Goal: Transaction & Acquisition: Purchase product/service

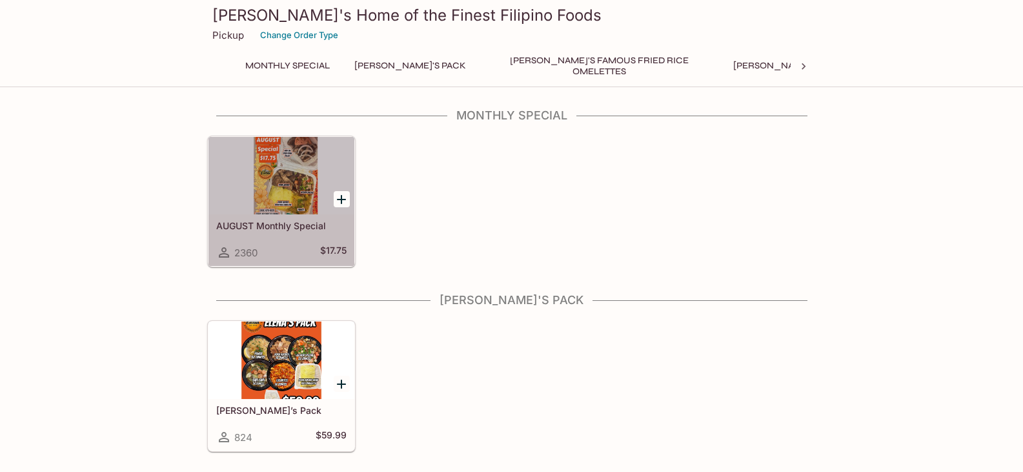
click at [274, 243] on div "AUGUST Monthly Special 2360 $17.75" at bounding box center [281, 240] width 146 height 52
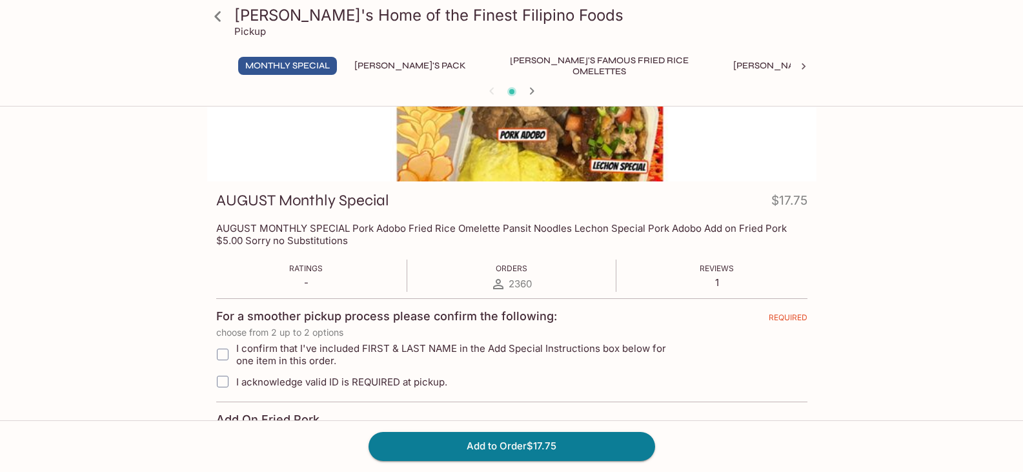
scroll to position [65, 0]
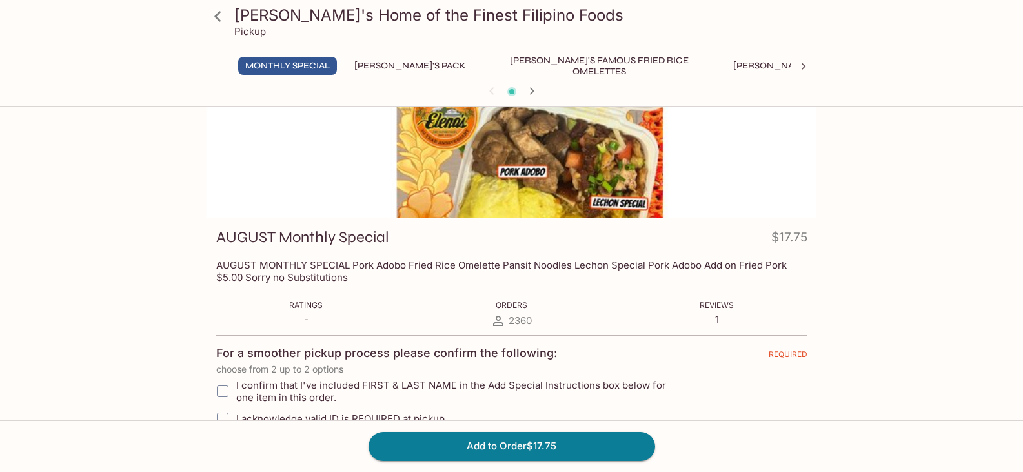
click at [314, 66] on button "Monthly Special" at bounding box center [287, 66] width 99 height 18
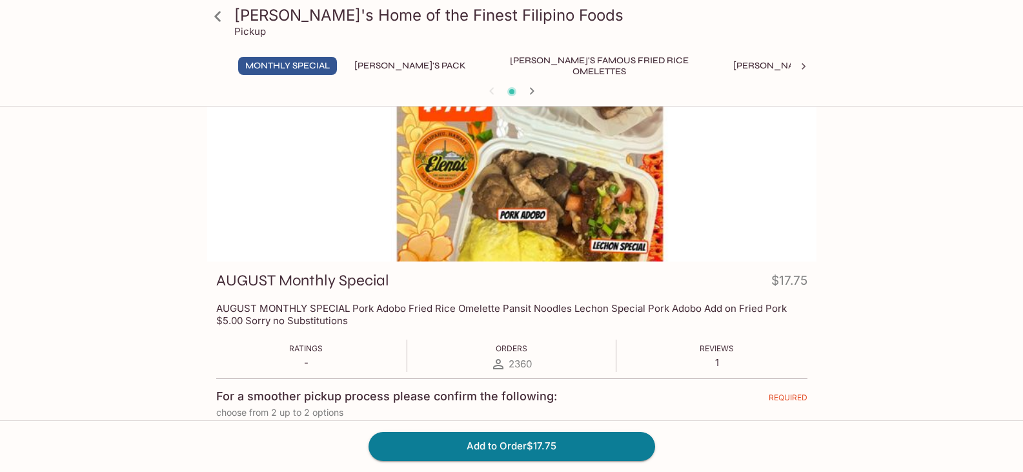
scroll to position [0, 0]
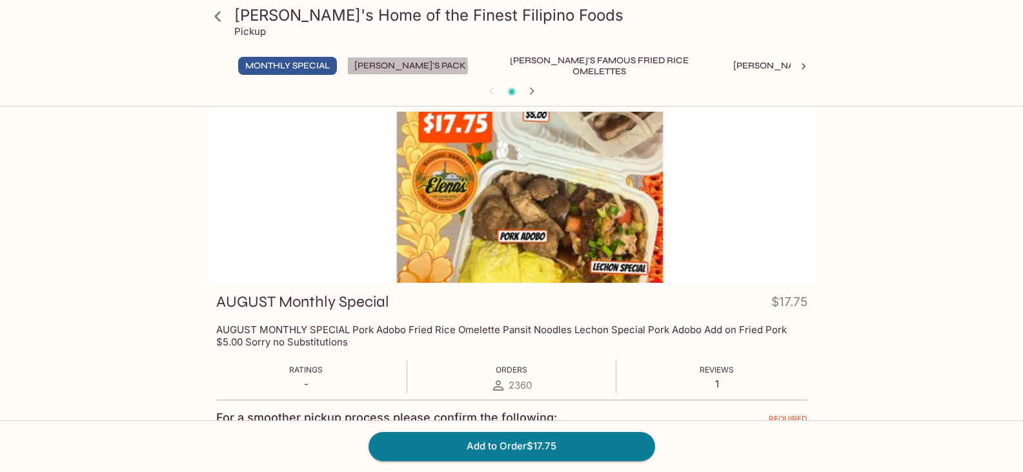
click at [409, 66] on button "[PERSON_NAME]'s Pack" at bounding box center [410, 66] width 126 height 18
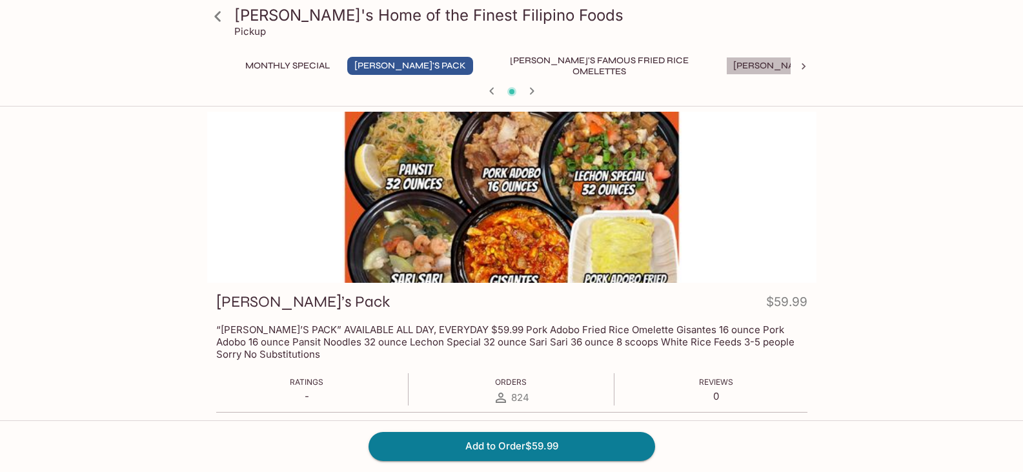
click at [726, 65] on button "[PERSON_NAME]'s Mixed Plates" at bounding box center [808, 66] width 165 height 18
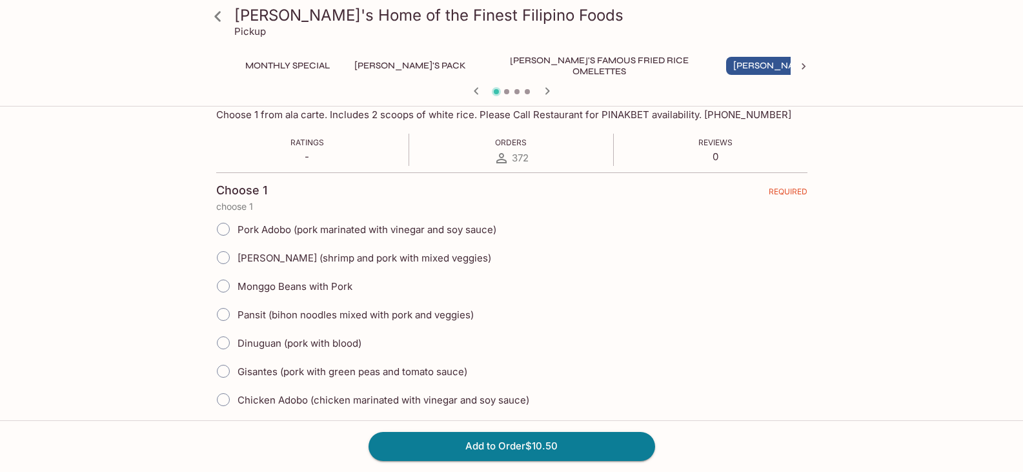
scroll to position [194, 0]
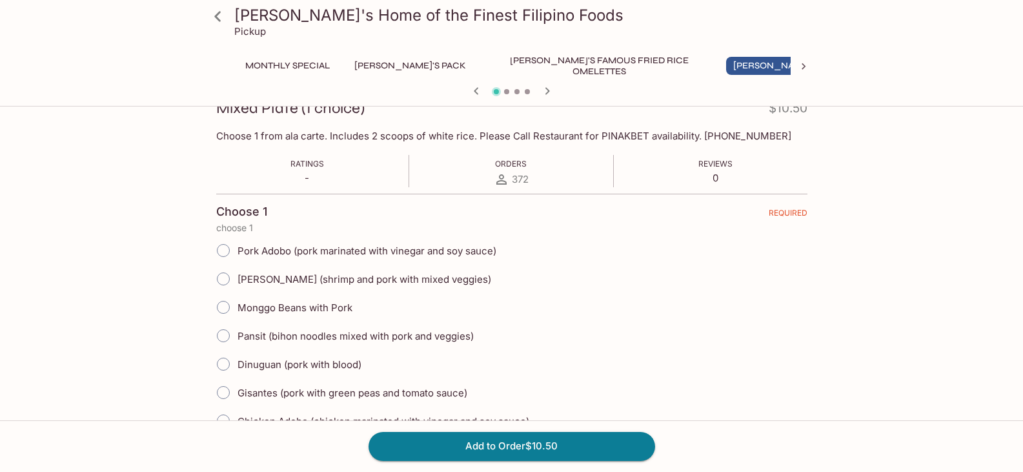
click at [374, 64] on button "[PERSON_NAME]'s Pack" at bounding box center [410, 66] width 126 height 18
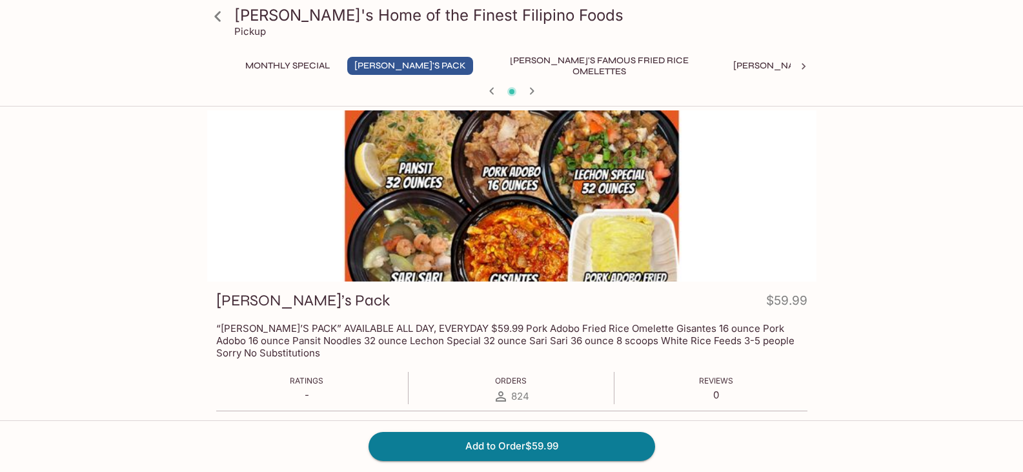
scroll to position [0, 0]
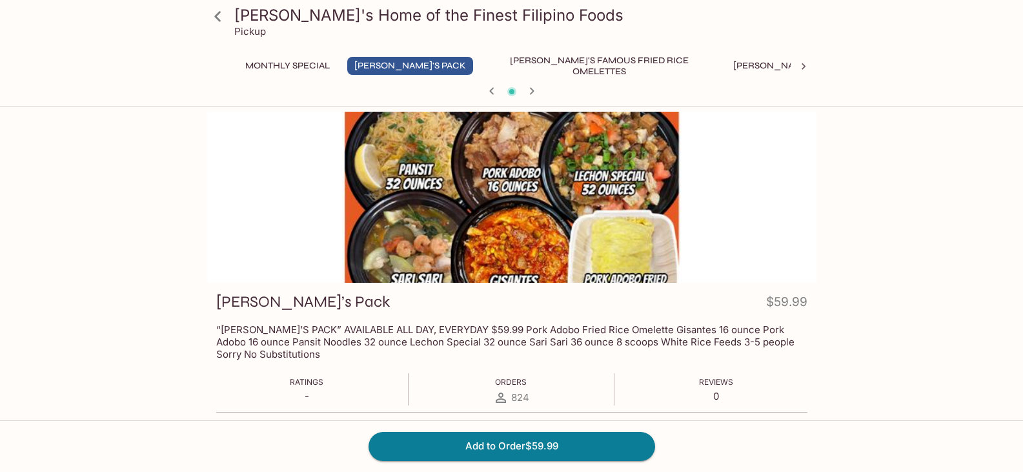
click at [219, 19] on icon at bounding box center [217, 16] width 6 height 10
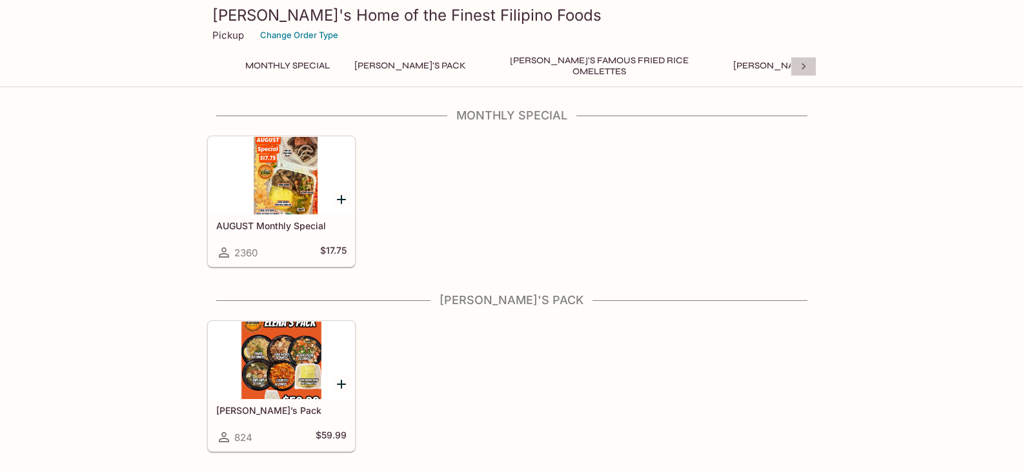
click at [805, 66] on icon at bounding box center [804, 66] width 4 height 6
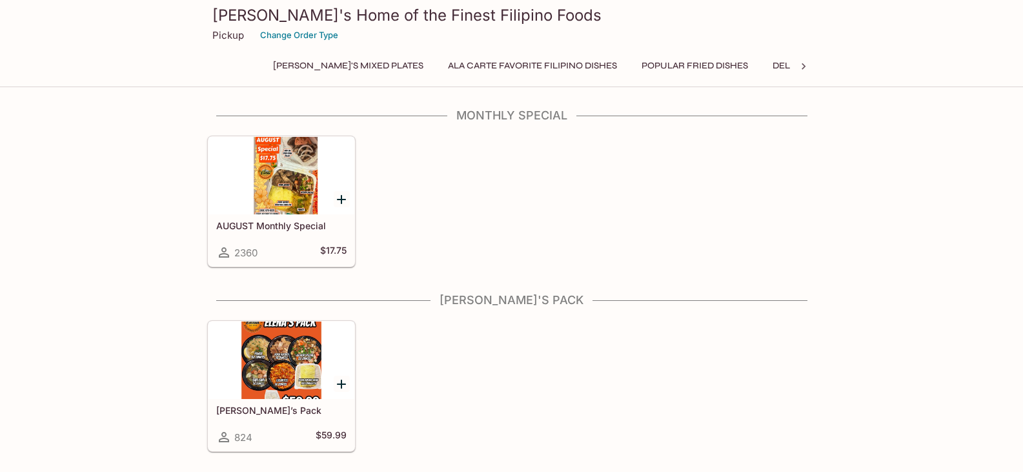
scroll to position [0, 493]
click at [452, 68] on button "Ala Carte Favorite Filipino Dishes" at bounding box center [499, 66] width 183 height 18
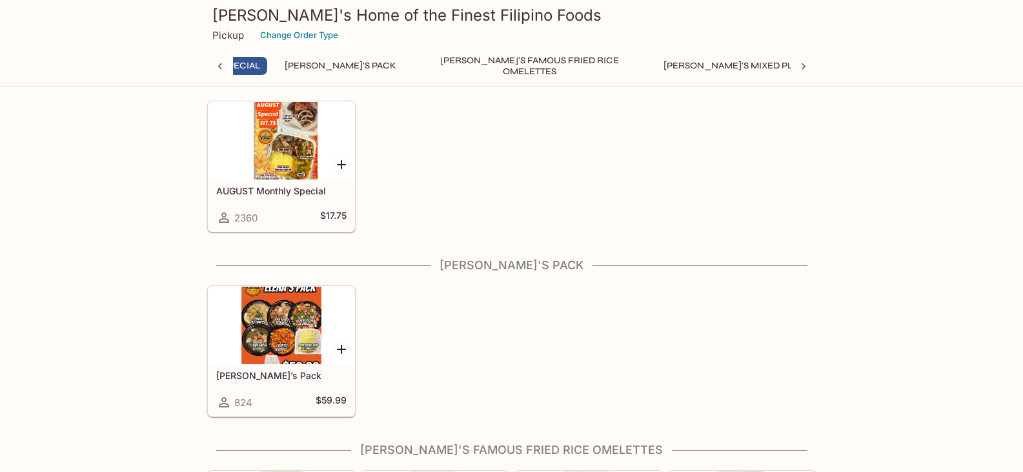
scroll to position [0, 5]
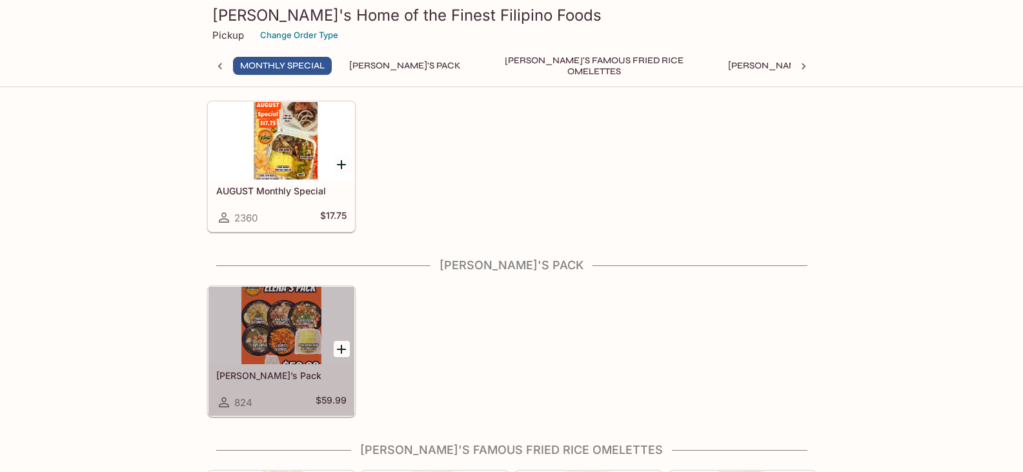
click at [261, 340] on div at bounding box center [281, 325] width 146 height 77
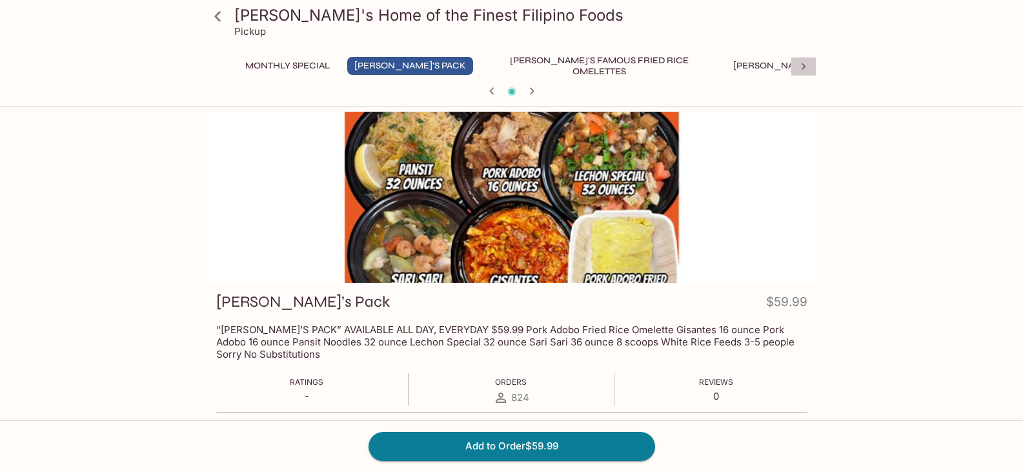
click at [800, 66] on icon at bounding box center [803, 66] width 13 height 13
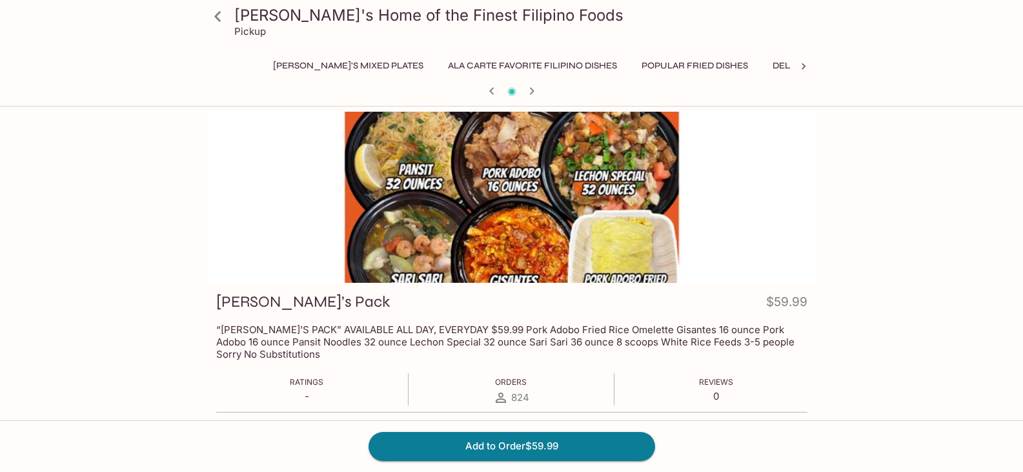
scroll to position [0, 493]
click at [801, 65] on icon at bounding box center [803, 66] width 13 height 13
click at [497, 63] on button "Whole Fish Dishes" at bounding box center [550, 66] width 106 height 18
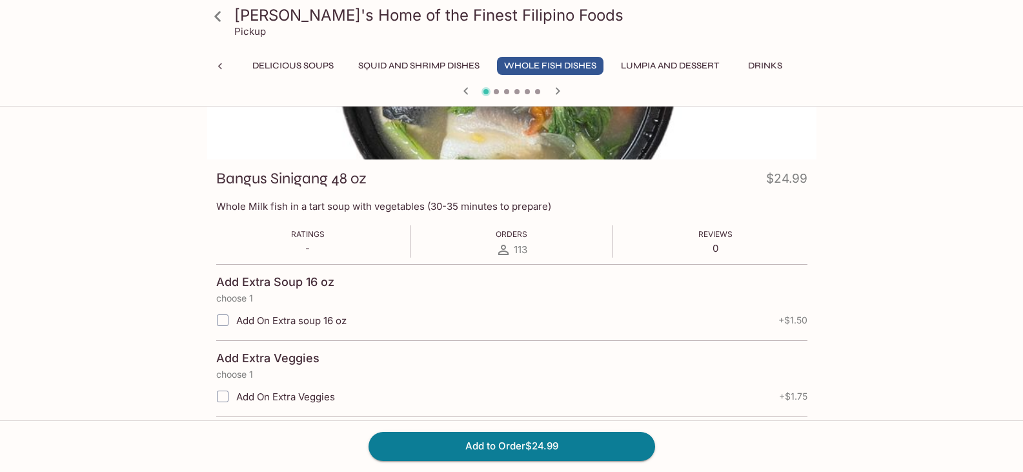
scroll to position [0, 0]
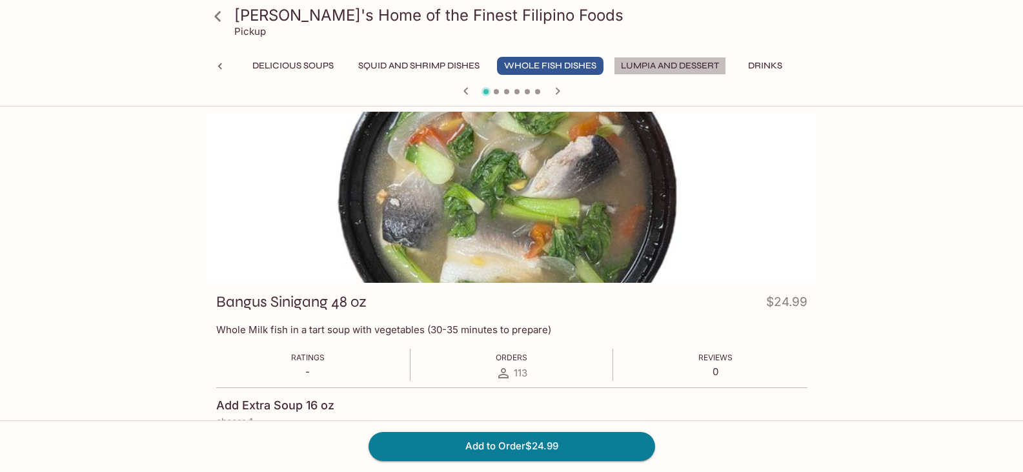
click at [614, 65] on button "Lumpia and Dessert" at bounding box center [670, 66] width 112 height 18
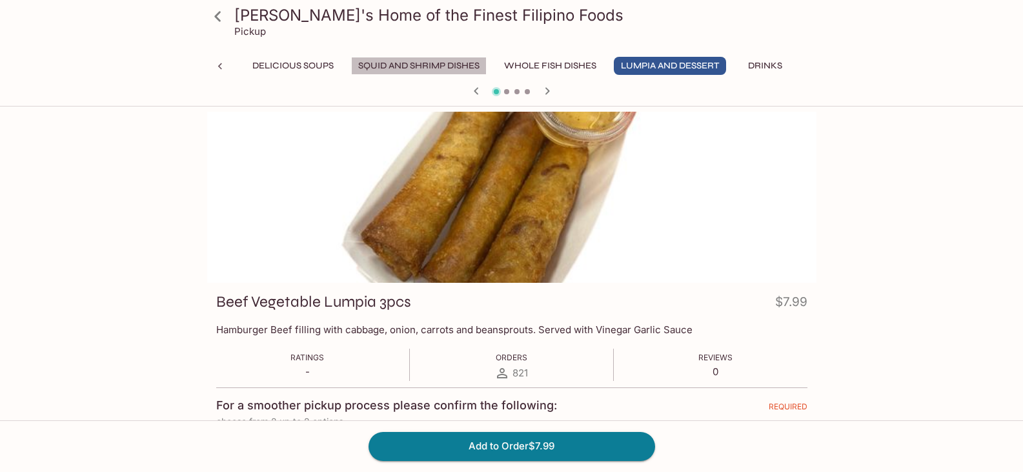
click at [351, 66] on button "Squid and Shrimp Dishes" at bounding box center [419, 66] width 136 height 18
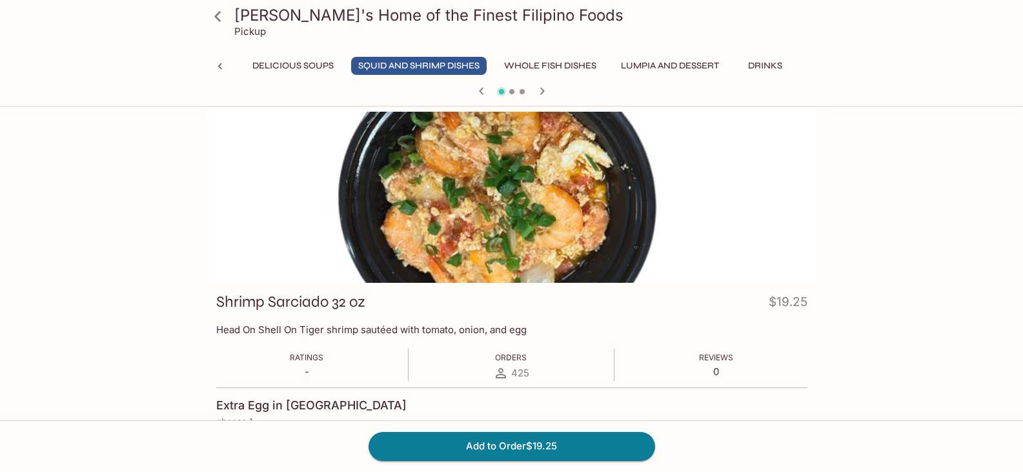
scroll to position [0, 980]
click at [221, 66] on icon at bounding box center [220, 66] width 13 height 13
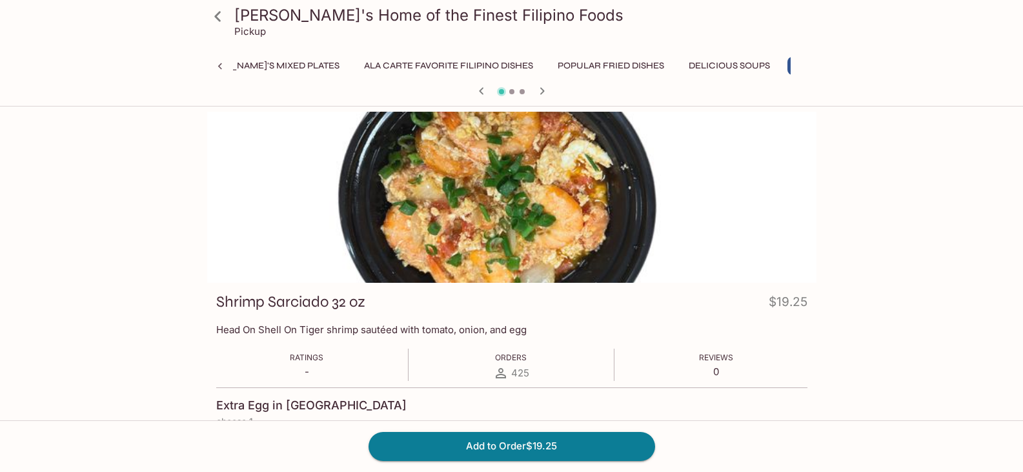
scroll to position [0, 487]
click at [414, 66] on button "Ala Carte Favorite Filipino Dishes" at bounding box center [505, 66] width 183 height 18
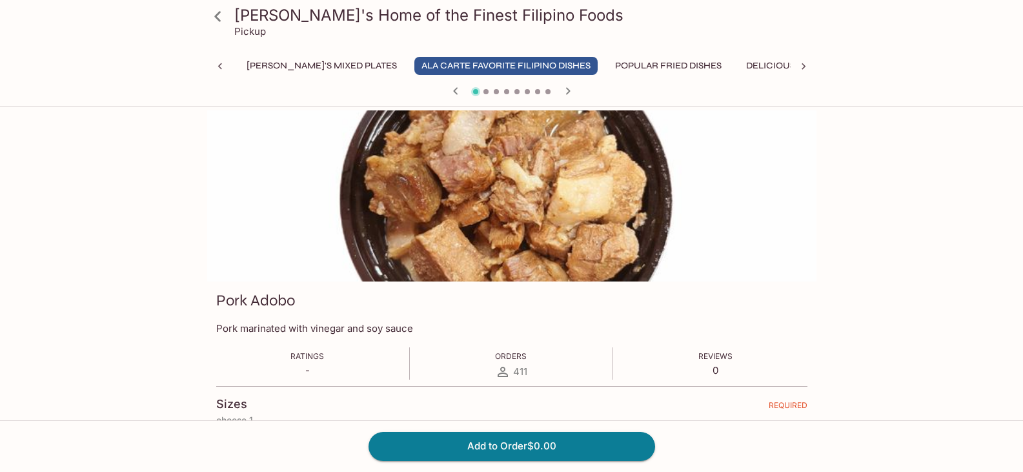
scroll to position [0, 0]
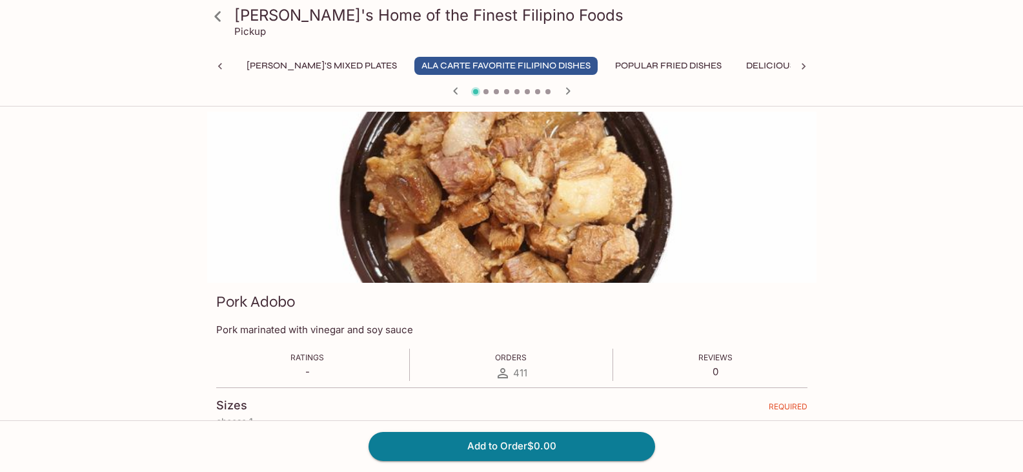
click at [565, 90] on icon "button" at bounding box center [567, 90] width 15 height 15
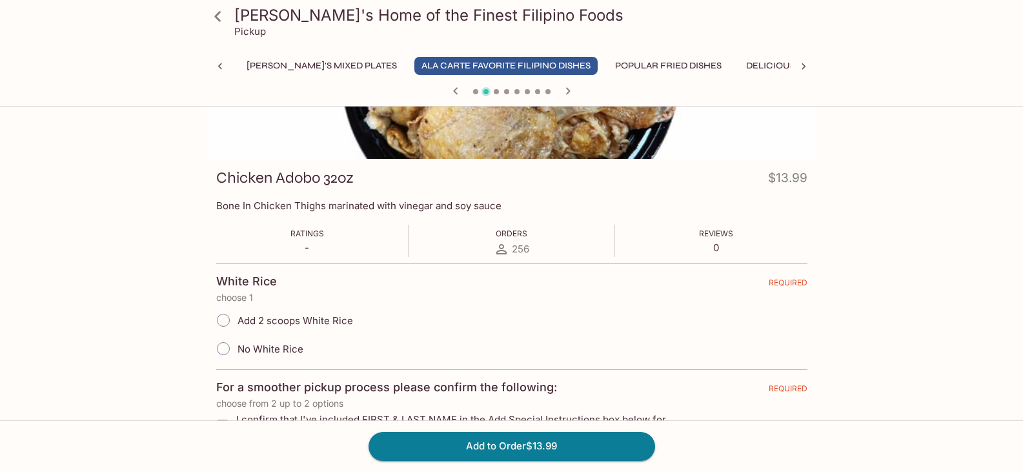
scroll to position [129, 0]
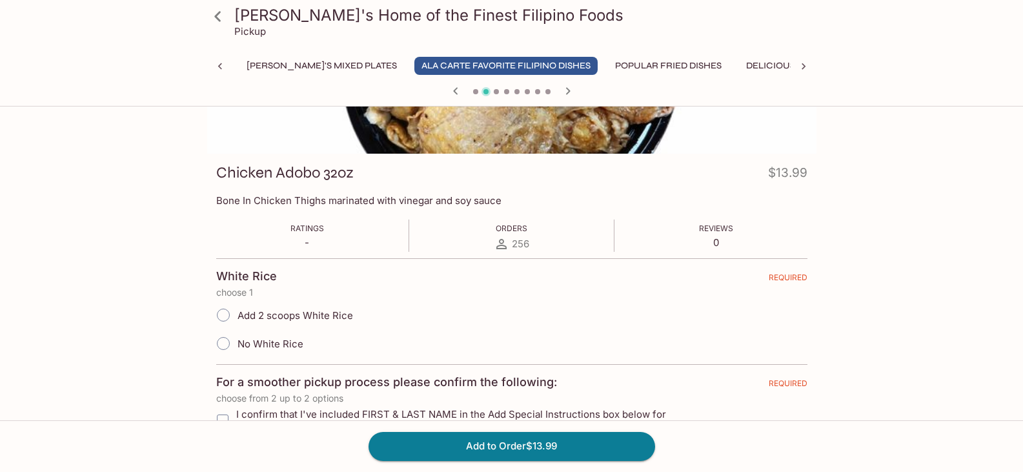
click at [220, 316] on input "Add 2 scoops White Rice" at bounding box center [223, 314] width 27 height 27
radio input "true"
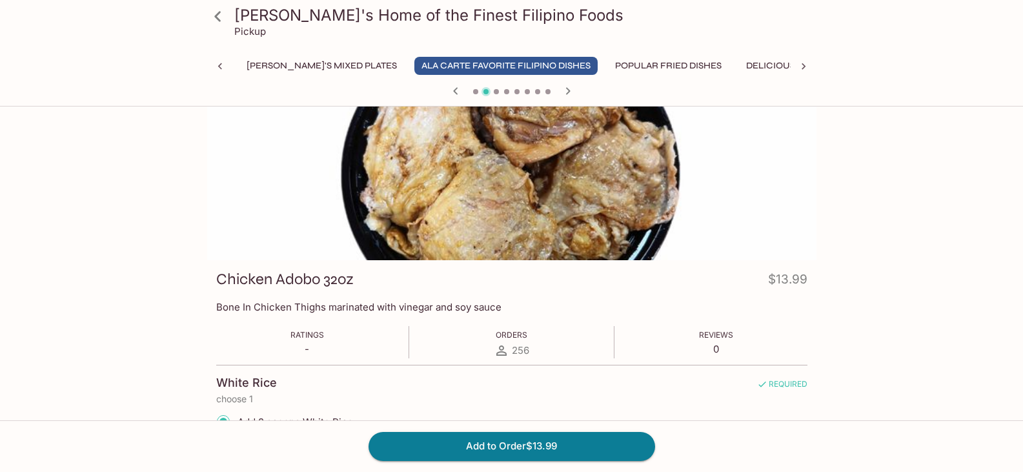
scroll to position [0, 0]
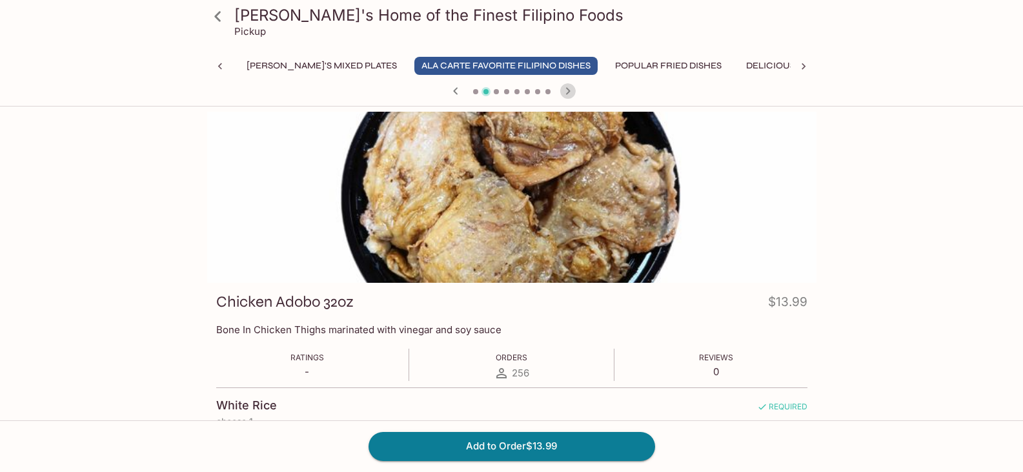
click at [571, 92] on icon "button" at bounding box center [567, 90] width 15 height 15
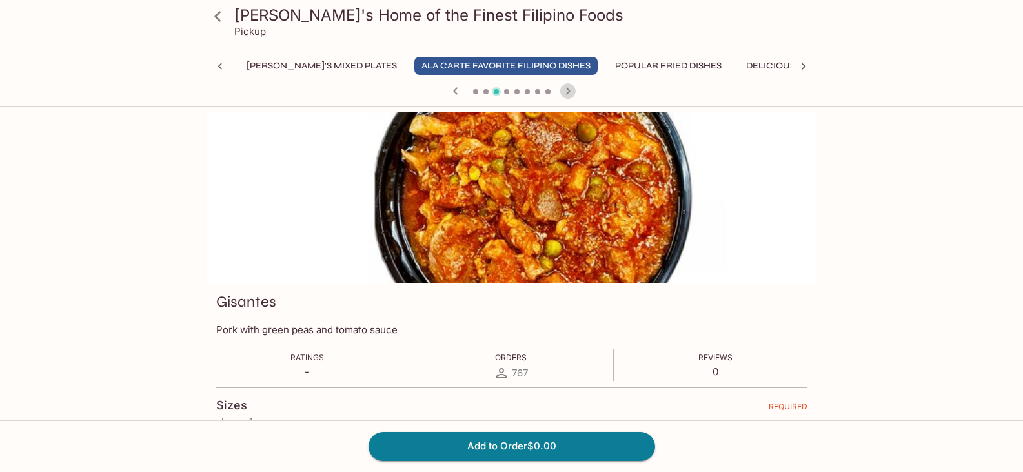
click at [571, 92] on icon "button" at bounding box center [567, 90] width 15 height 15
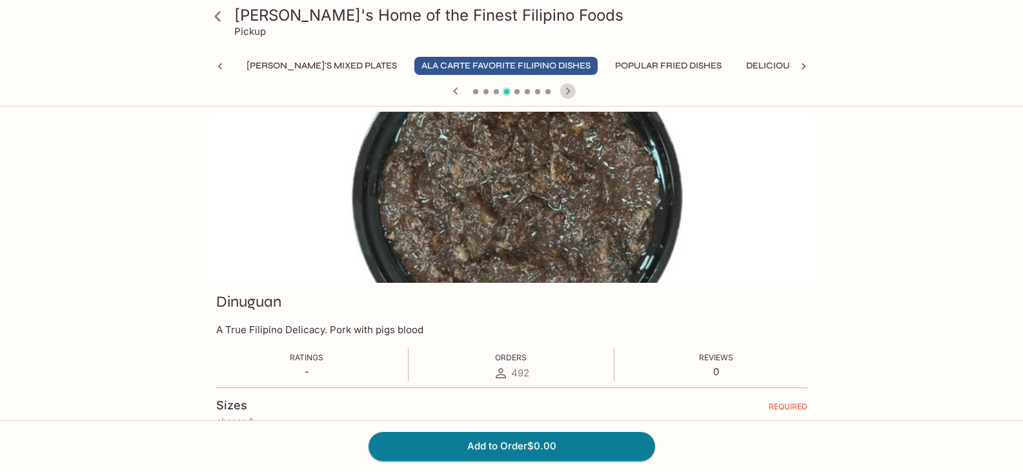
click at [571, 92] on icon "button" at bounding box center [567, 90] width 15 height 15
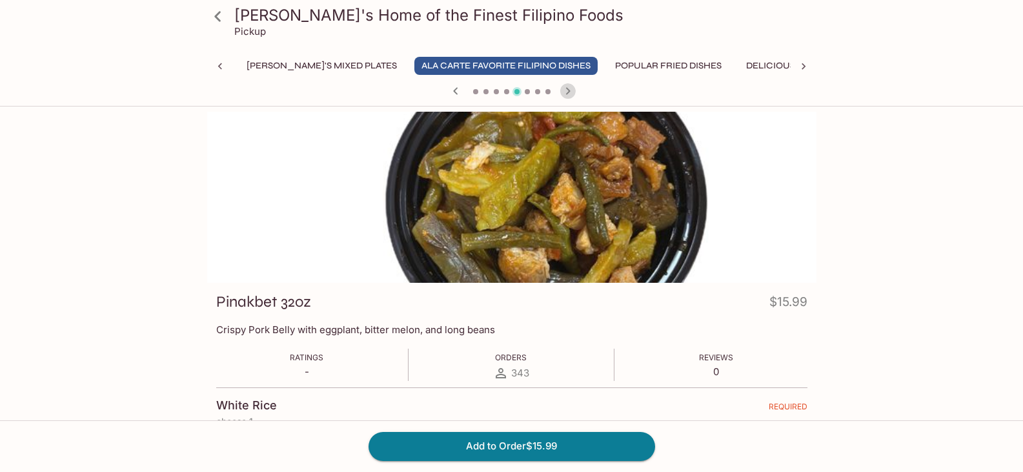
click at [569, 91] on icon "button" at bounding box center [567, 90] width 5 height 7
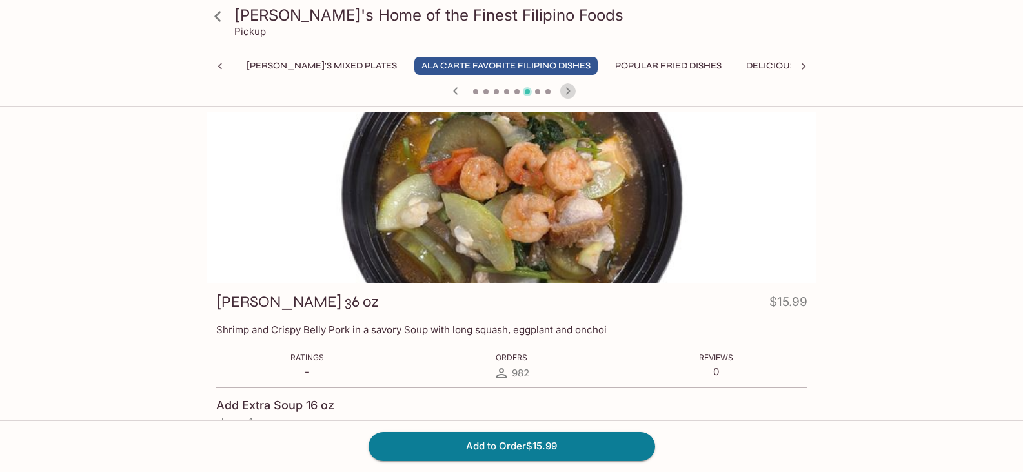
click at [569, 91] on icon "button" at bounding box center [567, 90] width 5 height 7
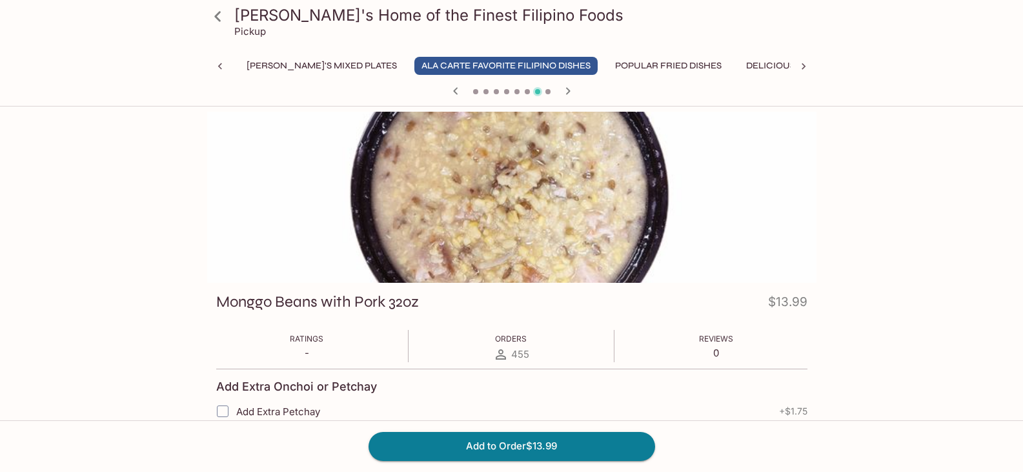
click at [569, 91] on icon "button" at bounding box center [567, 90] width 5 height 7
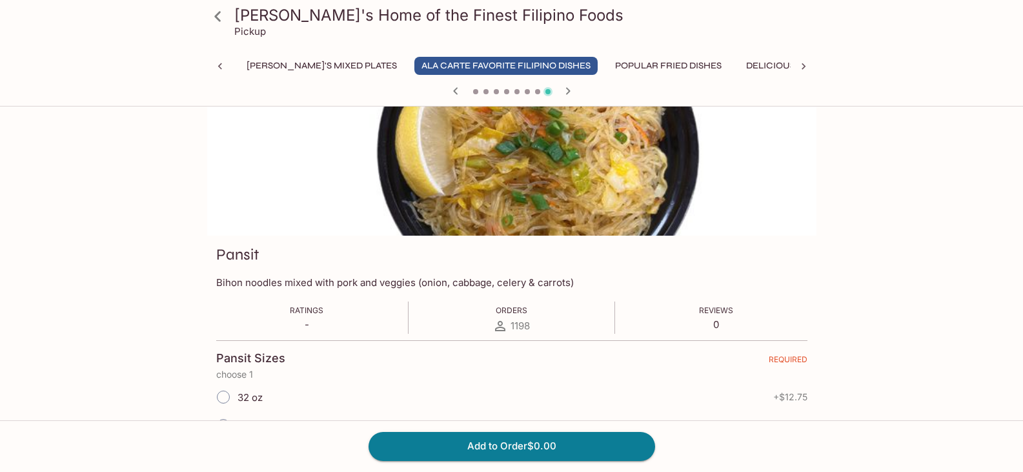
scroll to position [129, 0]
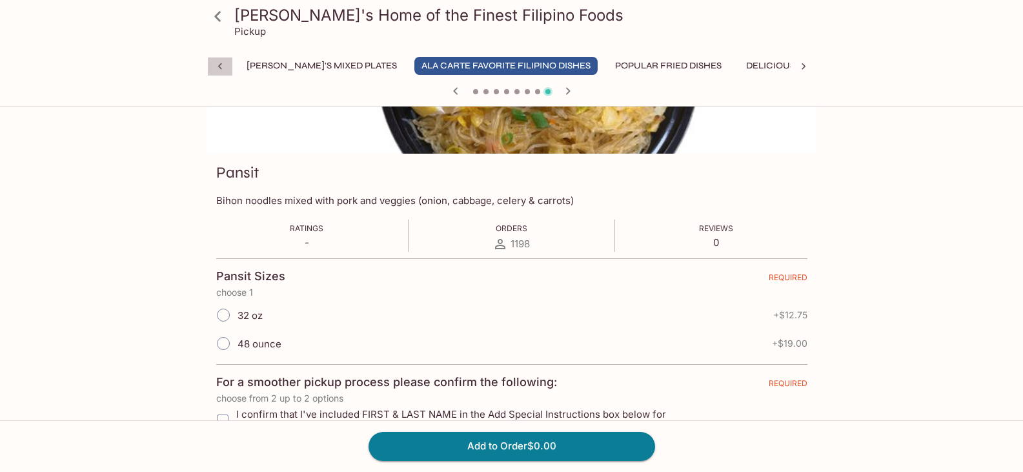
click at [217, 64] on icon at bounding box center [220, 66] width 13 height 13
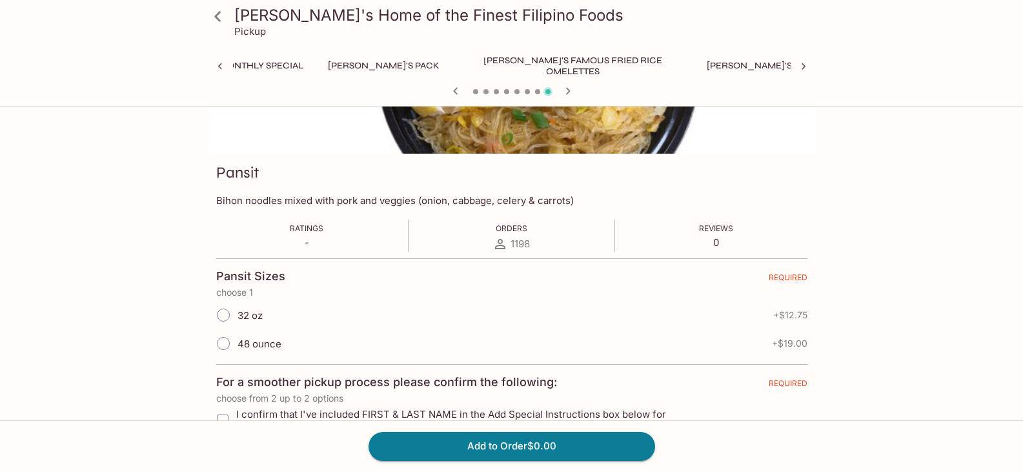
scroll to position [0, 0]
click at [262, 65] on button "Monthly Special" at bounding box center [287, 66] width 99 height 18
